Goal: Task Accomplishment & Management: Use online tool/utility

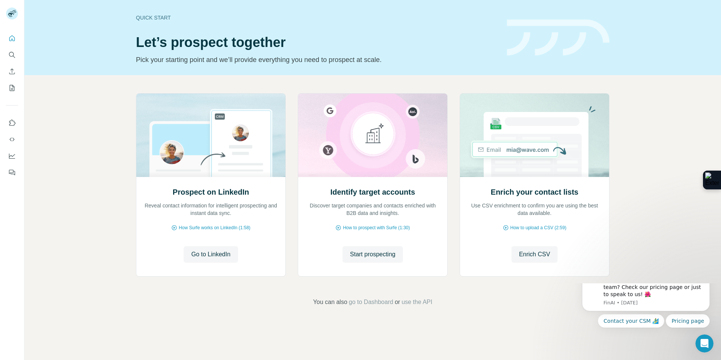
click at [91, 193] on div "Prospect on LinkedIn Reveal contact information for intelligent prospecting and…" at bounding box center [372, 199] width 696 height 249
click at [12, 38] on icon "Quick start" at bounding box center [12, 39] width 8 height 8
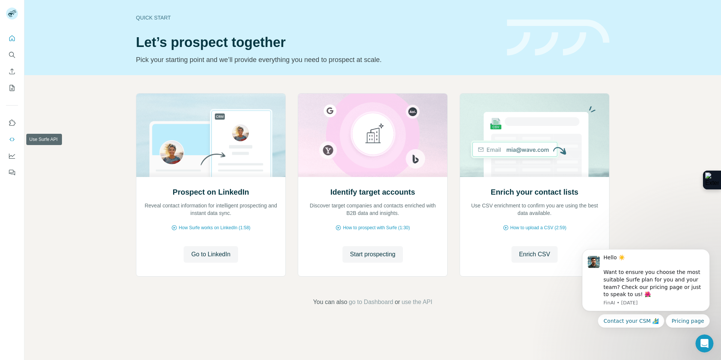
click at [13, 142] on icon "Use Surfe API" at bounding box center [12, 140] width 8 height 8
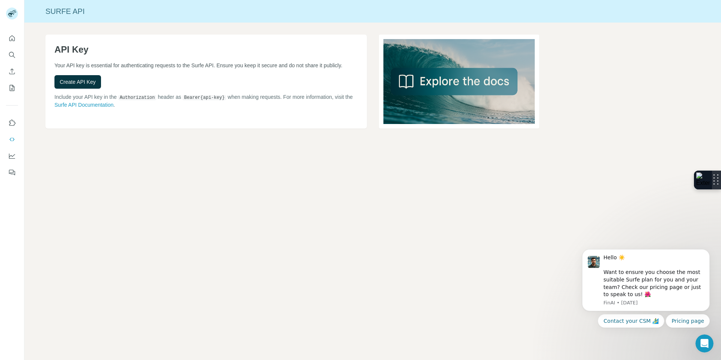
click at [708, 184] on img at bounding box center [703, 179] width 14 height 15
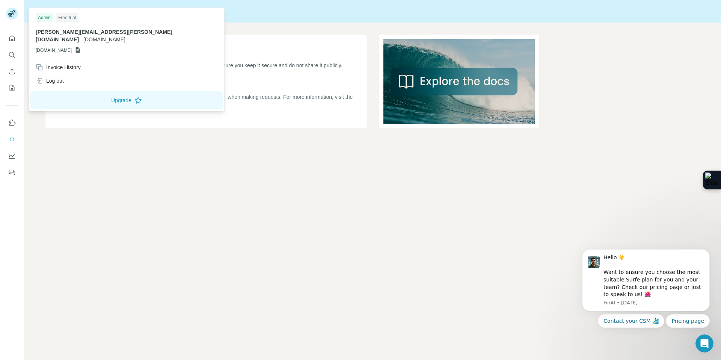
click at [14, 15] on rect at bounding box center [12, 14] width 12 height 12
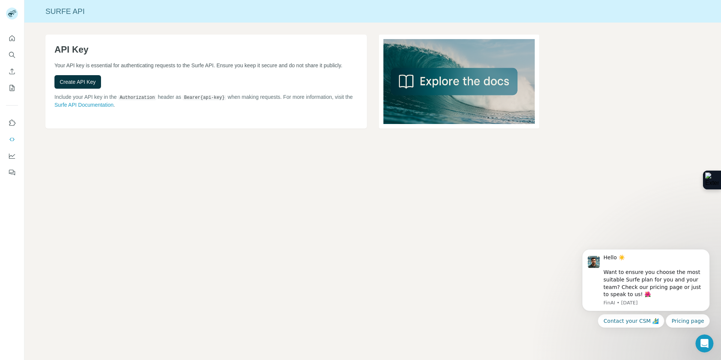
click at [530, 129] on div "API Key Your API key is essential for authenticating requests to the Surfe API.…" at bounding box center [372, 94] width 696 height 142
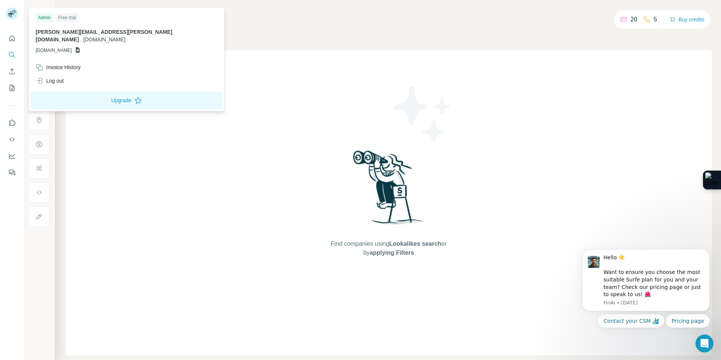
click at [12, 12] on icon at bounding box center [12, 11] width 6 height 2
click at [205, 75] on div "Find companies using Lookalikes search or by applying Filters" at bounding box center [388, 202] width 646 height 305
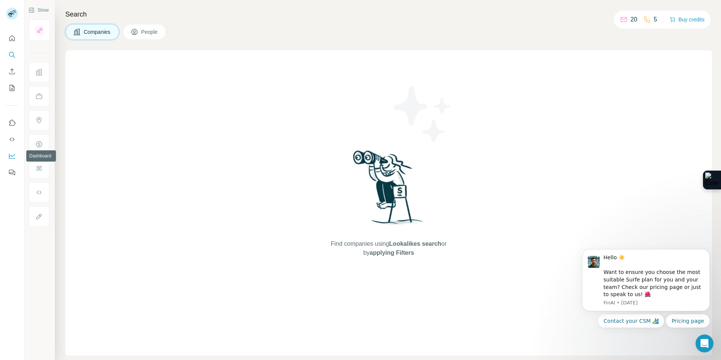
click at [11, 152] on icon "Dashboard" at bounding box center [12, 156] width 8 height 8
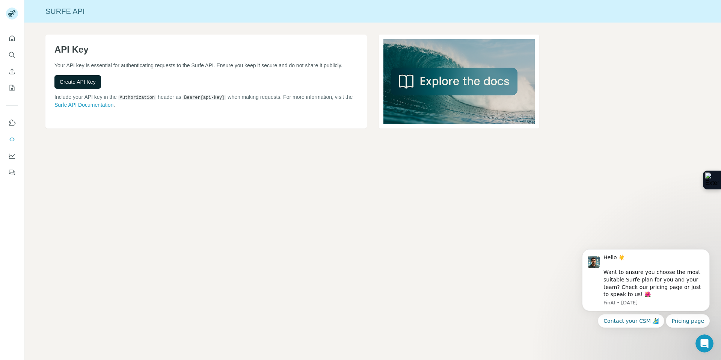
click at [87, 85] on span "Create API Key" at bounding box center [78, 82] width 36 height 8
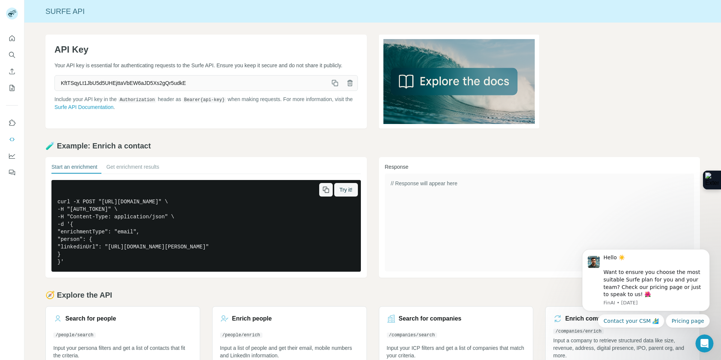
scroll to position [19, 0]
